Goal: Task Accomplishment & Management: Use online tool/utility

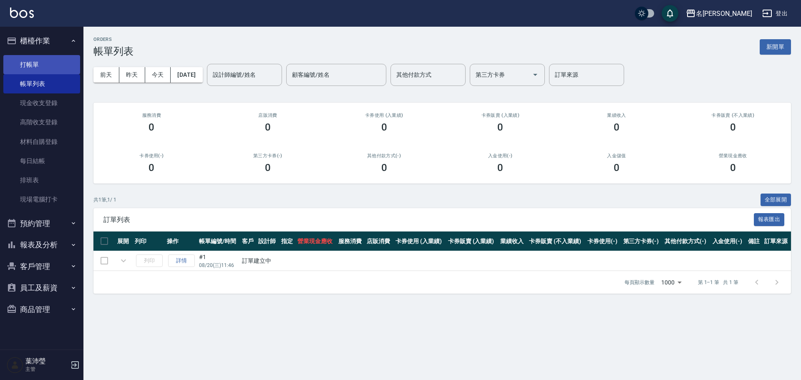
click at [38, 67] on link "打帳單" at bounding box center [41, 64] width 77 height 19
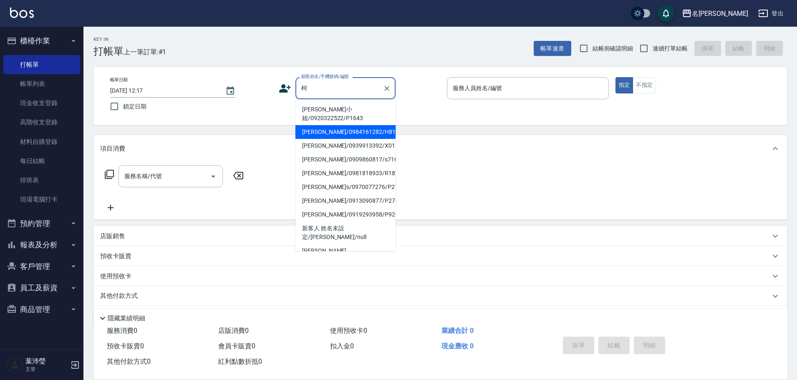
click at [334, 125] on li "[PERSON_NAME]/0984161282/H8159" at bounding box center [345, 132] width 100 height 14
type input "[PERSON_NAME]/0984161282/H8159"
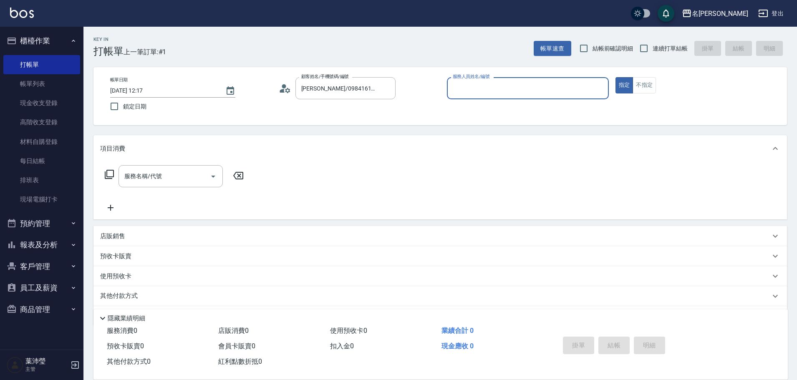
type input "Emma-8"
click at [192, 165] on div "服務名稱/代號" at bounding box center [171, 176] width 104 height 22
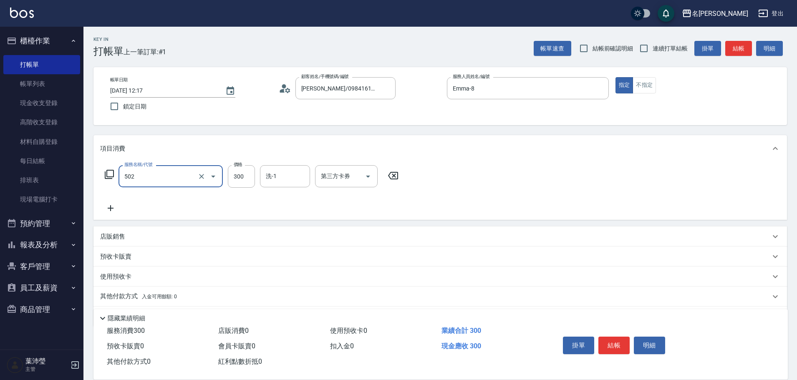
type input "洗髮(502)"
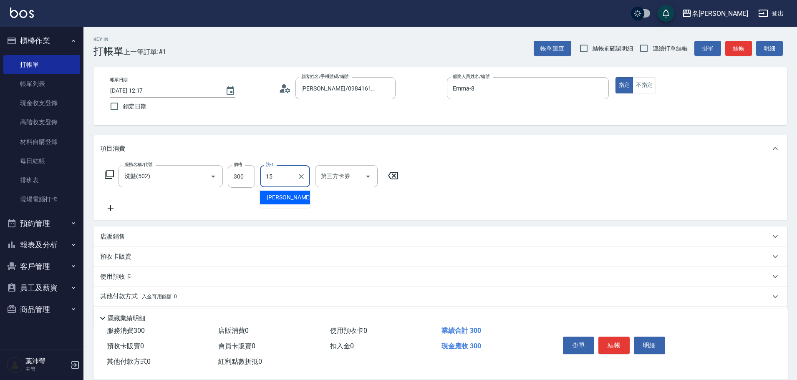
type input "慈均-15"
click at [105, 176] on icon at bounding box center [109, 174] width 9 height 9
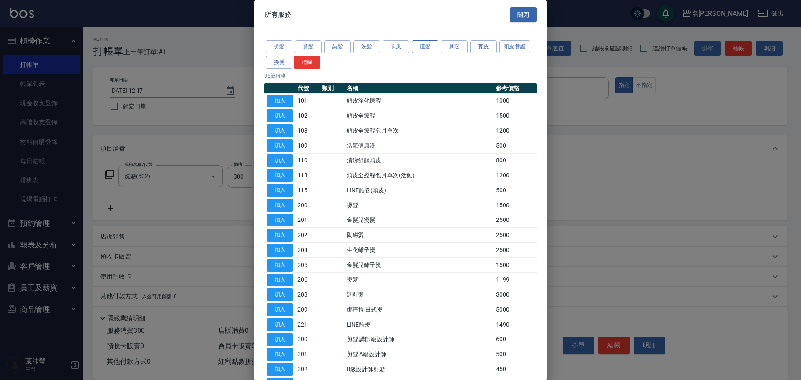
click at [421, 50] on button "護髮" at bounding box center [425, 46] width 27 height 13
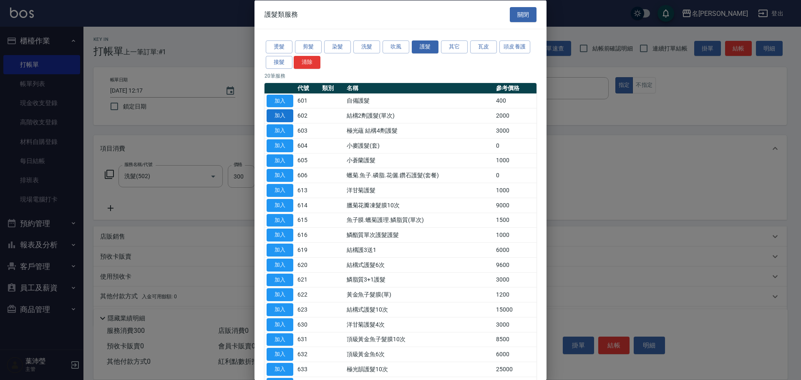
click at [280, 116] on button "加入" at bounding box center [280, 115] width 27 height 13
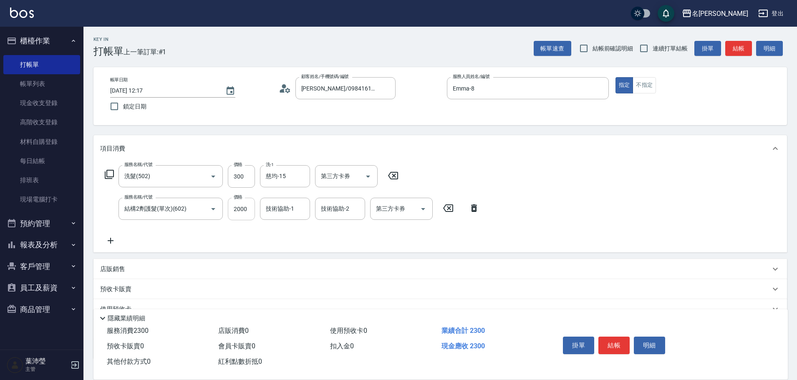
click at [252, 209] on input "2000" at bounding box center [241, 209] width 27 height 23
type input "1500"
type input "慈均-15"
click at [609, 337] on button "結帳" at bounding box center [613, 346] width 31 height 18
